Goal: Navigation & Orientation: Go to known website

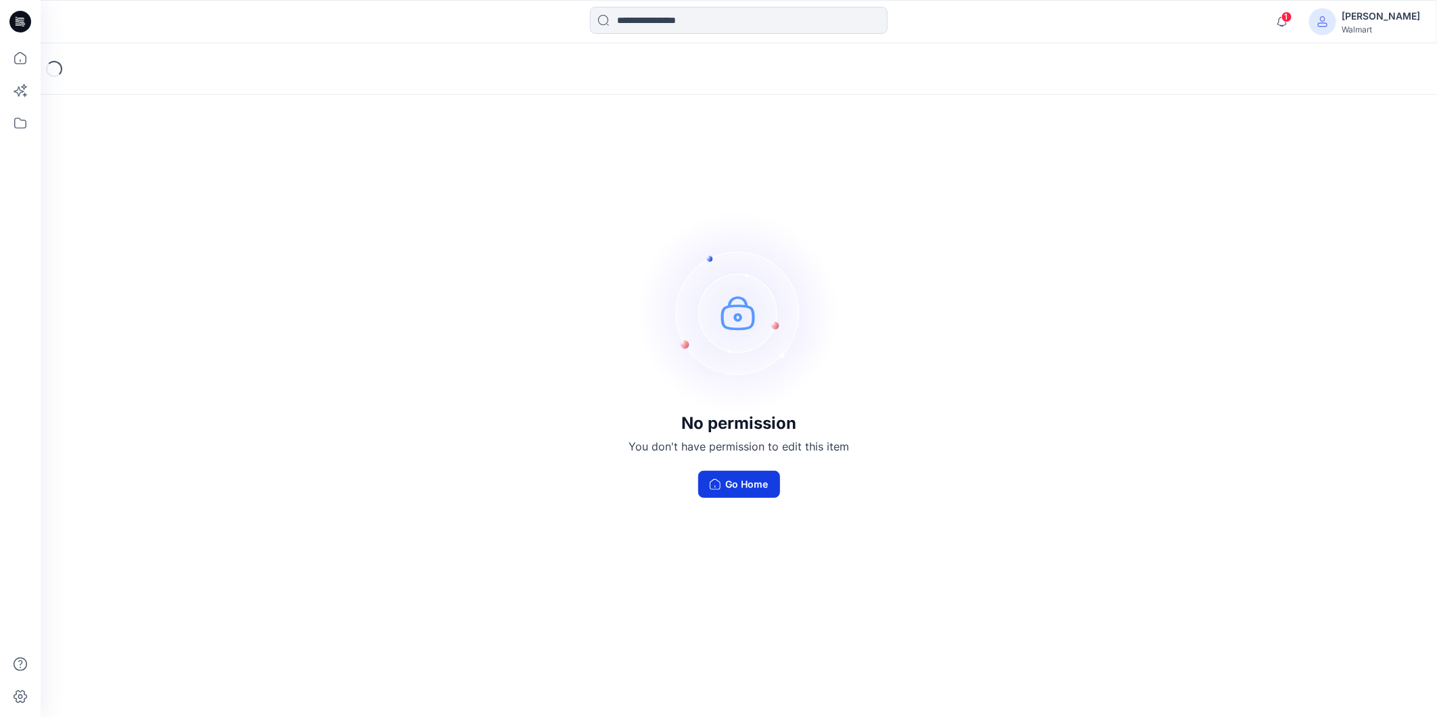
click at [735, 475] on button "Go Home" at bounding box center [739, 484] width 82 height 27
click at [717, 484] on icon "button" at bounding box center [715, 484] width 11 height 11
